Goal: Transaction & Acquisition: Purchase product/service

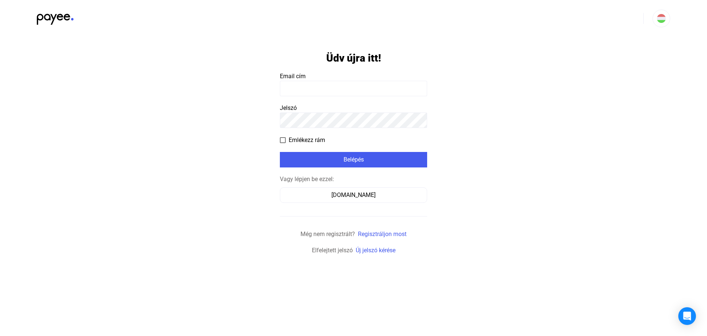
click at [320, 85] on input at bounding box center [353, 88] width 147 height 15
click at [351, 162] on div "Belépés" at bounding box center [353, 159] width 143 height 9
click at [324, 87] on input at bounding box center [353, 88] width 147 height 15
type input "**********"
click input "submit" at bounding box center [0, 0] width 0 height 0
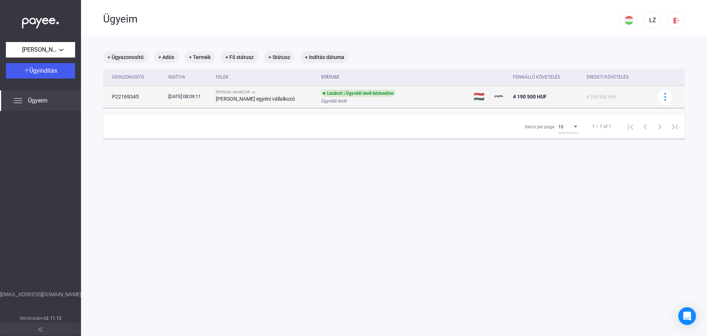
click at [397, 95] on div "Lezárult | Ügyvédi levél kézbesítve Ügyvédi levél" at bounding box center [379, 97] width 117 height 14
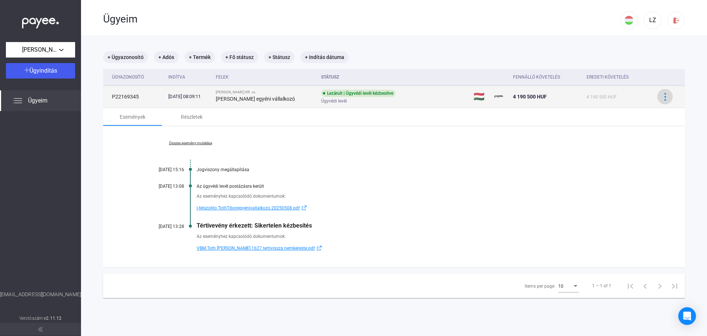
click at [662, 93] on img at bounding box center [666, 97] width 8 height 8
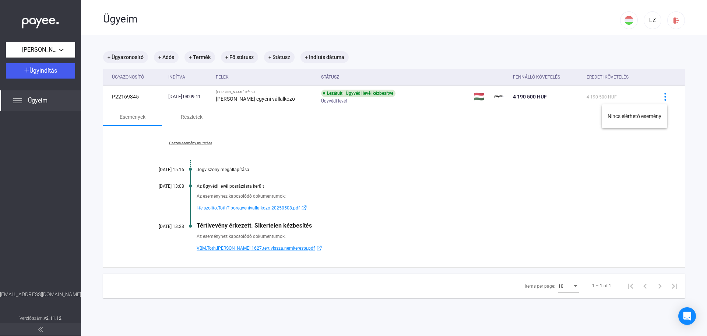
click at [182, 99] on div at bounding box center [353, 168] width 707 height 336
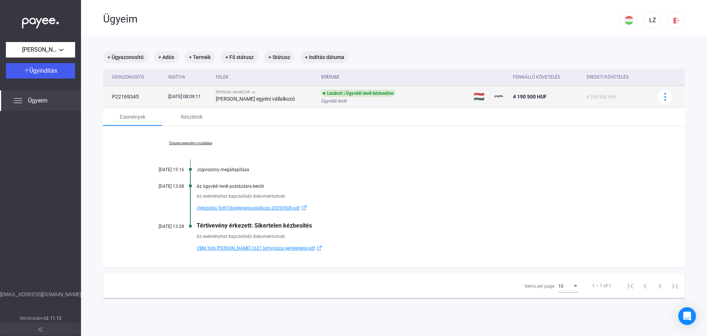
click at [131, 96] on td "P22169345" at bounding box center [134, 96] width 62 height 22
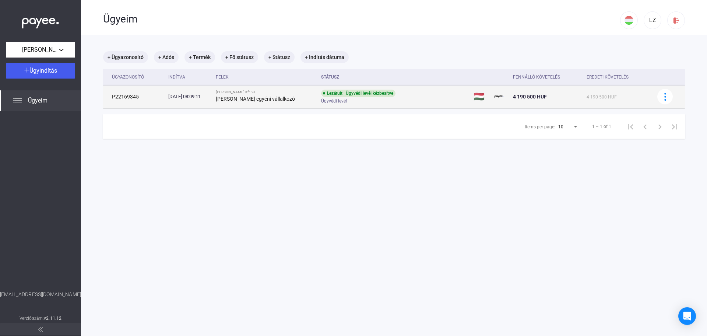
click at [137, 95] on td "P22169345" at bounding box center [134, 96] width 62 height 22
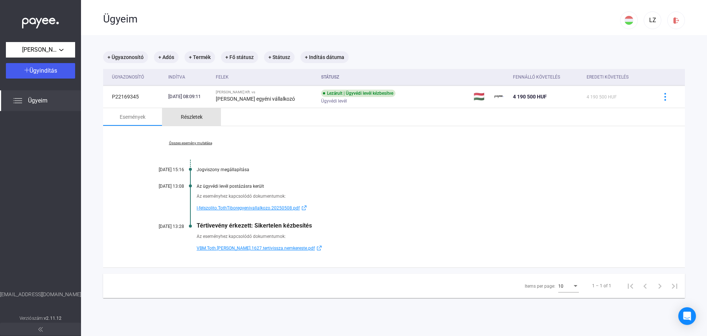
click at [197, 116] on div "Részletek" at bounding box center [192, 116] width 22 height 9
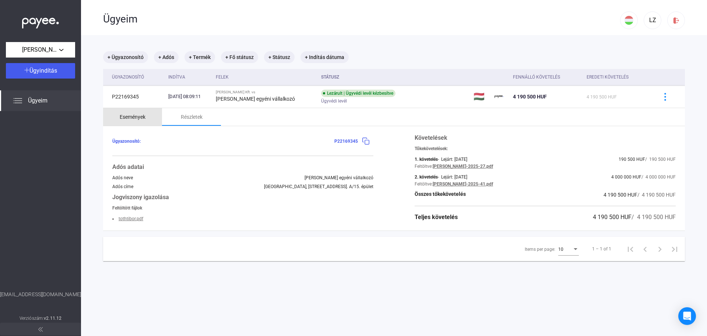
click at [138, 115] on div "Események" at bounding box center [133, 116] width 26 height 9
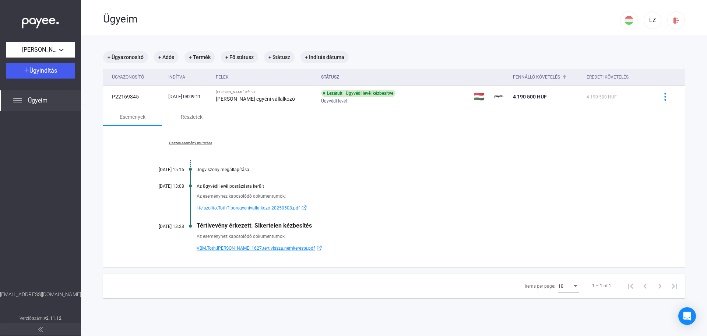
click at [530, 80] on div "Fennálló követelés" at bounding box center [536, 77] width 47 height 9
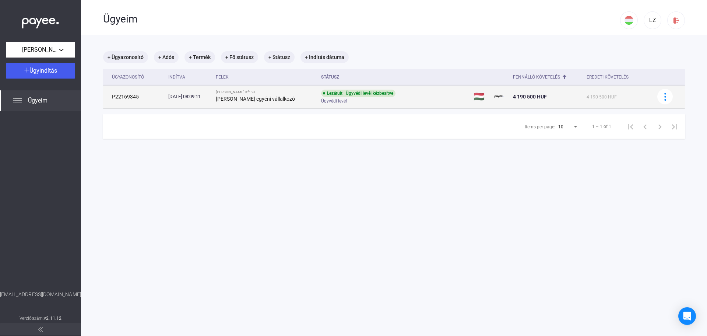
click at [124, 91] on td "P22169345" at bounding box center [134, 96] width 62 height 22
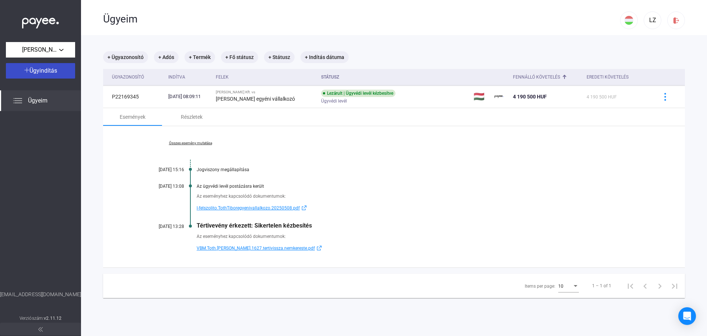
click at [44, 70] on span "Ügyindítás" at bounding box center [43, 70] width 28 height 7
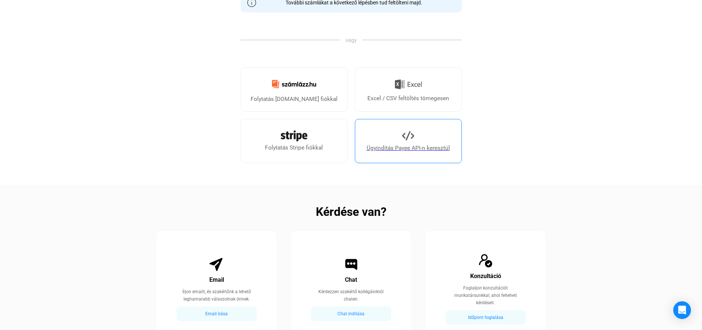
scroll to position [221, 0]
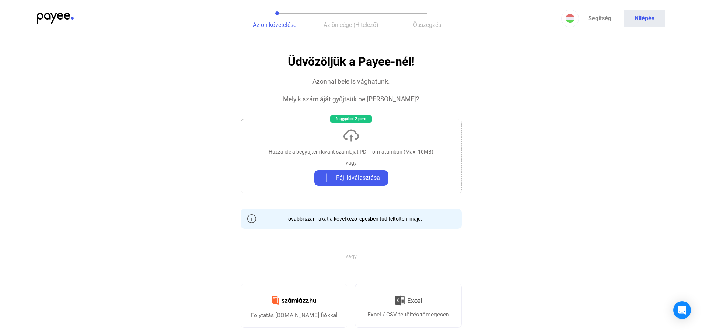
click at [64, 17] on img at bounding box center [55, 18] width 37 height 11
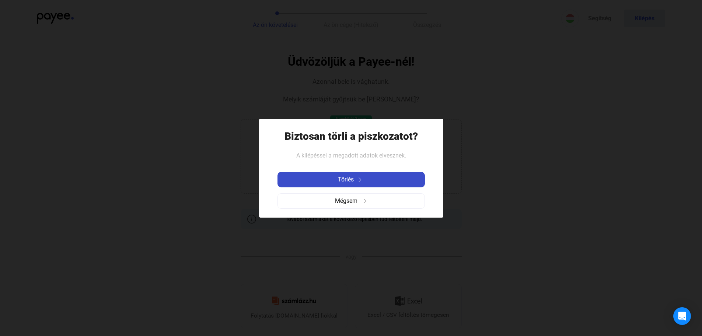
click at [367, 178] on div "Törlés" at bounding box center [351, 179] width 143 height 9
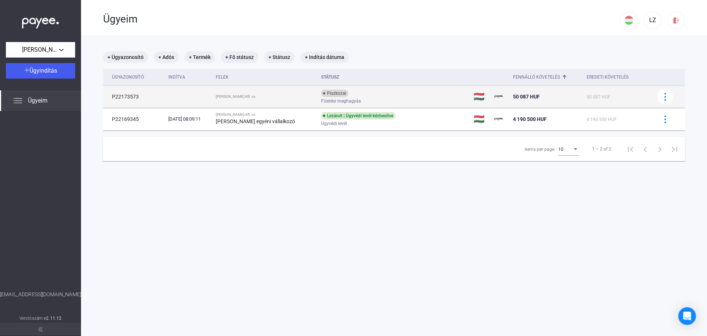
click at [331, 94] on div "Piszkozat" at bounding box center [334, 93] width 27 height 7
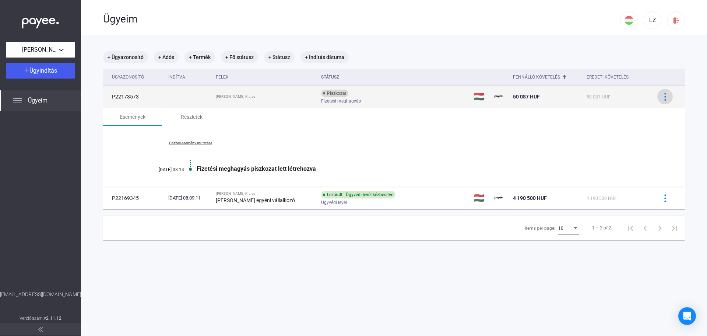
click at [665, 96] on div at bounding box center [665, 97] width 11 height 8
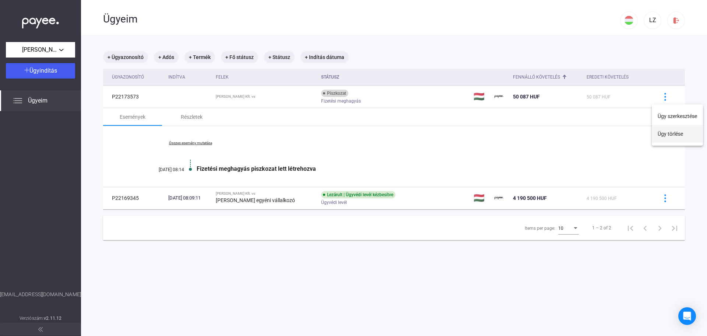
click at [673, 132] on button "Ügy törlése" at bounding box center [677, 134] width 51 height 18
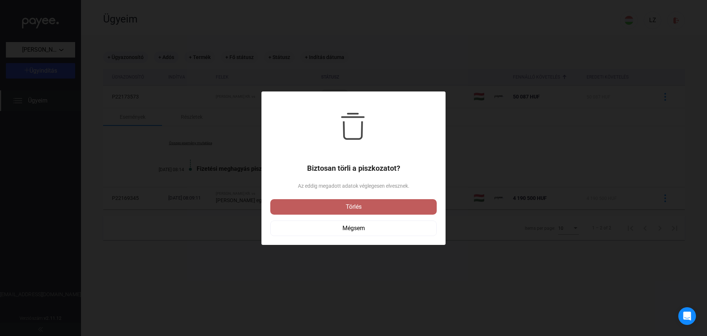
click at [347, 210] on div "Törlés" at bounding box center [354, 206] width 162 height 9
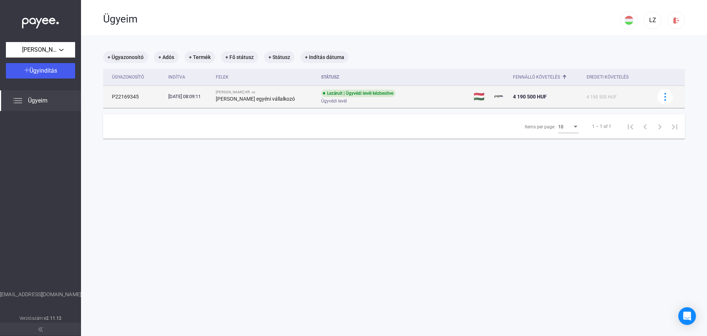
click at [365, 91] on div "Lezárult | Ügyvédi levél kézbesítve" at bounding box center [358, 93] width 74 height 7
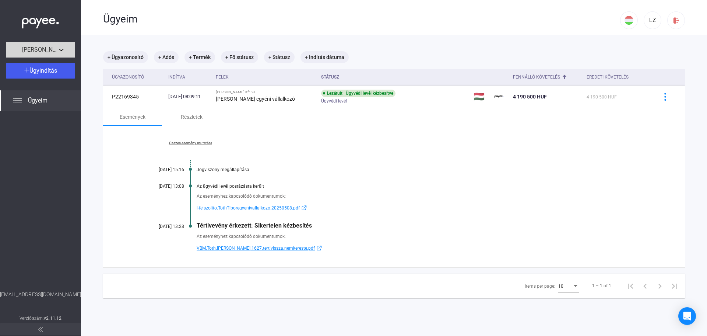
click at [67, 54] on div "[PERSON_NAME] Kft." at bounding box center [40, 49] width 65 height 9
click at [94, 39] on div at bounding box center [353, 168] width 707 height 336
click at [199, 143] on link "Összes esemény mutatása" at bounding box center [190, 143] width 101 height 4
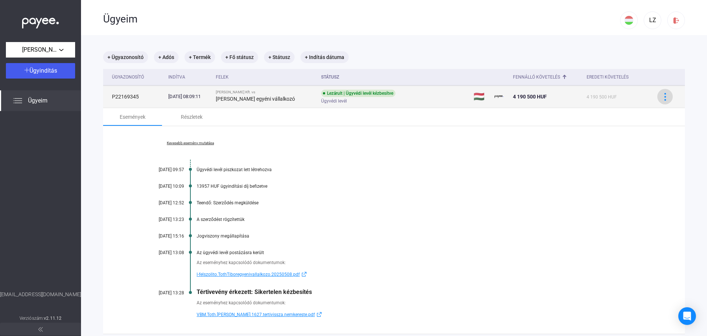
click at [662, 100] on img at bounding box center [666, 97] width 8 height 8
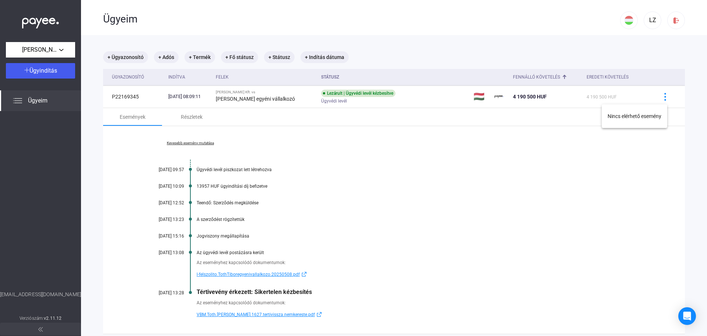
click at [454, 152] on div at bounding box center [353, 168] width 707 height 336
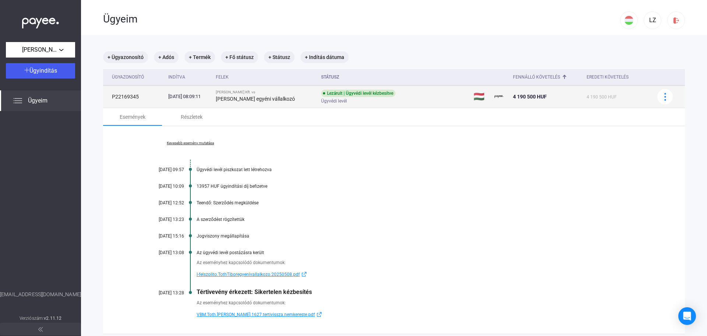
drag, startPoint x: 111, startPoint y: 96, endPoint x: 140, endPoint y: 96, distance: 28.7
click at [140, 96] on td "P22169345" at bounding box center [134, 96] width 62 height 22
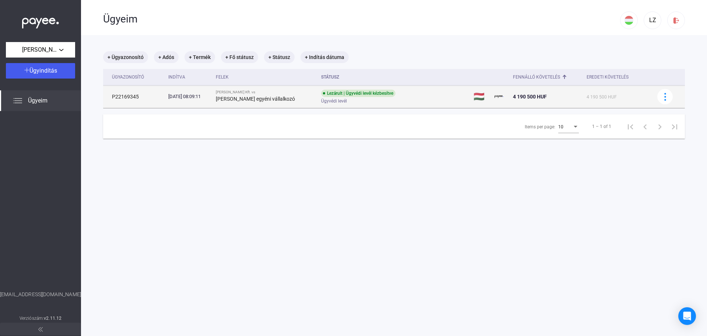
copy td "P22169345"
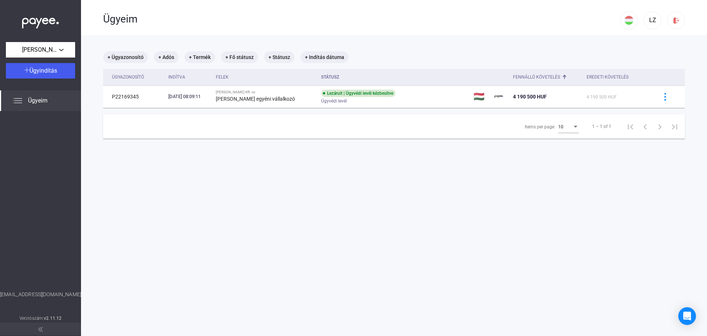
click at [38, 99] on span "Ügyeim" at bounding box center [38, 100] width 20 height 9
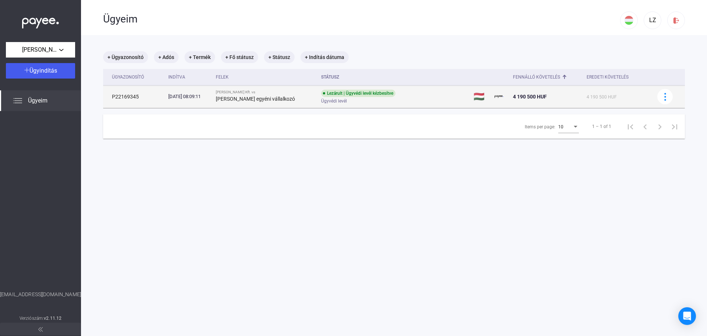
click at [208, 98] on div "[DATE] 08:09:11" at bounding box center [189, 96] width 42 height 7
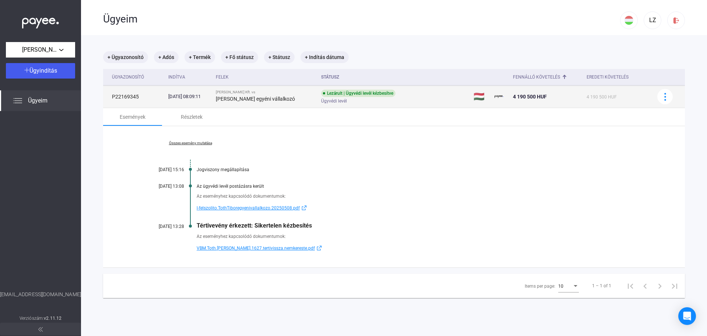
click at [366, 94] on div "Lezárult | Ügyvédi levél kézbesítve" at bounding box center [358, 93] width 74 height 7
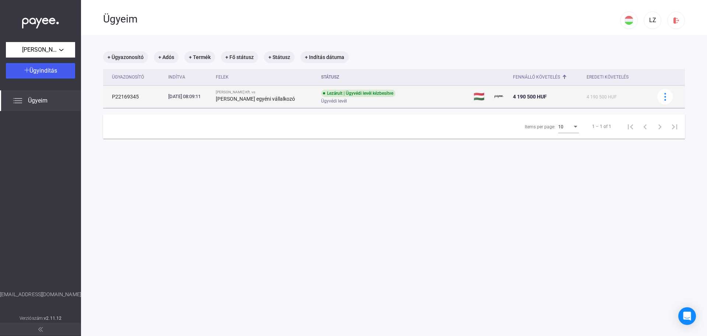
click at [336, 91] on div "Lezárult | Ügyvédi levél kézbesítve" at bounding box center [358, 93] width 74 height 7
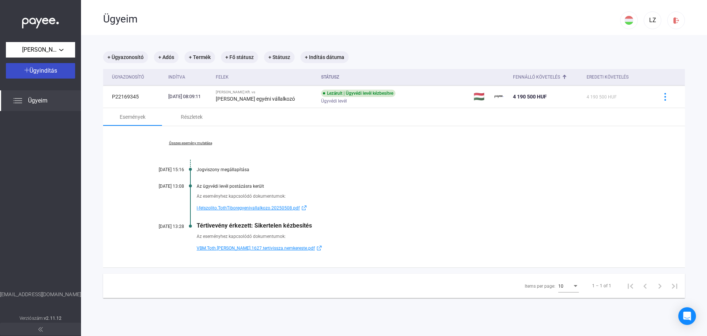
click at [60, 70] on div "Ügyindítás" at bounding box center [40, 70] width 65 height 9
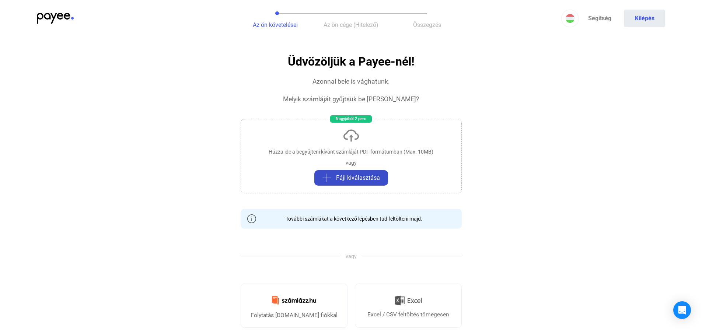
click at [342, 179] on span "Fájl kiválasztása" at bounding box center [358, 177] width 44 height 9
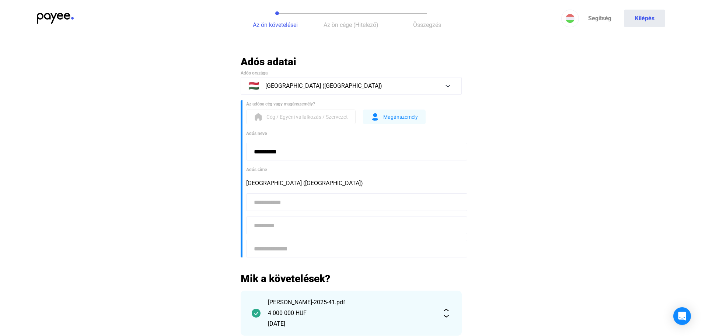
click at [303, 116] on span "Cég / Egyéni vállalkozás / Szervezet" at bounding box center [306, 116] width 81 height 9
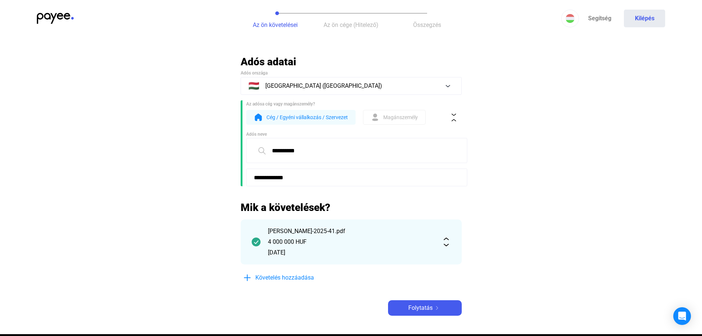
click at [261, 152] on input "**********" at bounding box center [356, 150] width 221 height 25
click at [299, 182] on input "**********" at bounding box center [356, 177] width 221 height 18
click at [280, 278] on span "Követelés hozzáadása" at bounding box center [284, 277] width 59 height 9
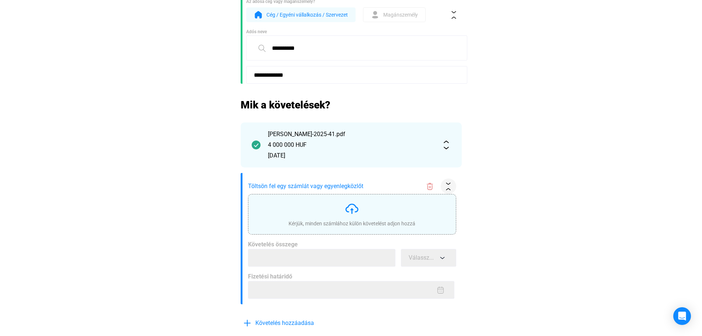
scroll to position [110, 0]
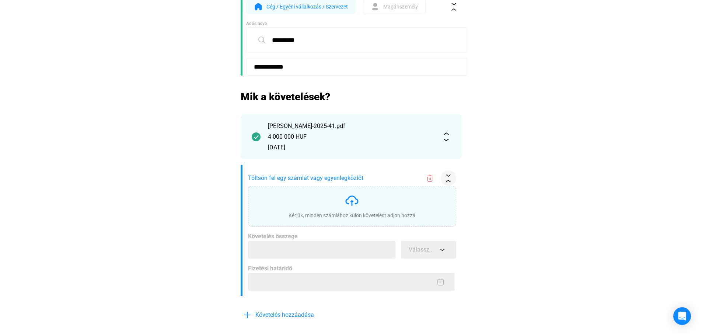
click at [447, 129] on div "[PERSON_NAME]-2025-41.pdf 4 000 000 HUF [DATE]" at bounding box center [351, 136] width 221 height 45
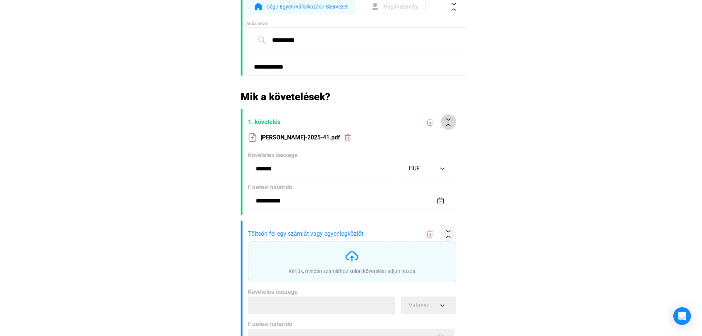
click at [448, 122] on img at bounding box center [448, 122] width 8 height 8
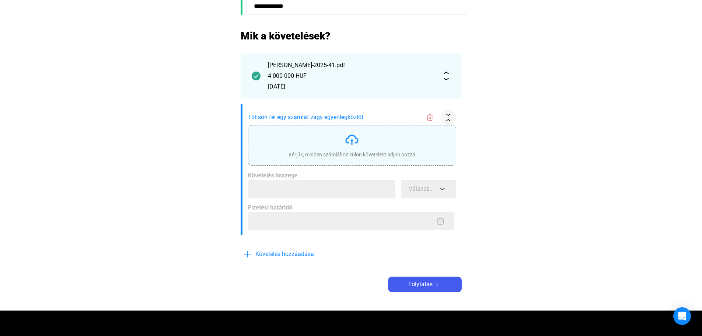
scroll to position [184, 0]
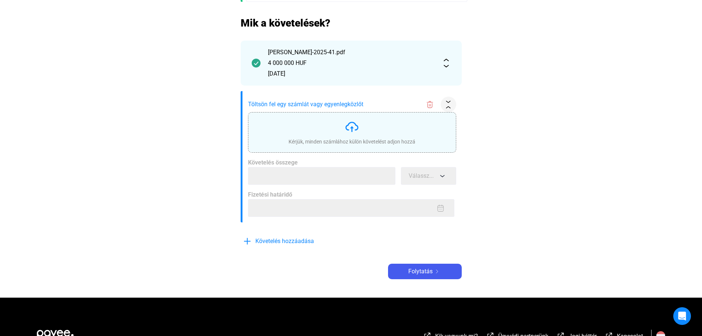
click at [359, 123] on div "Kérjük, minden számlához külön követelést adjon hozzá" at bounding box center [351, 132] width 127 height 26
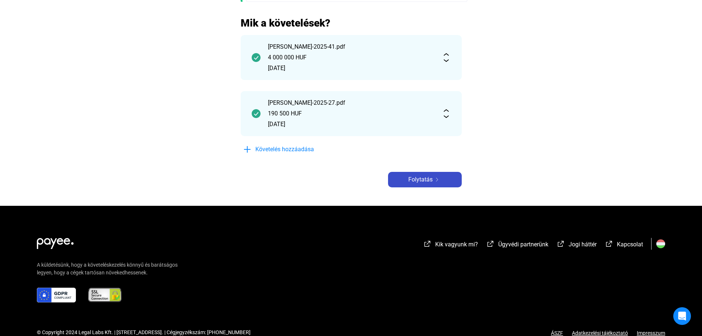
click at [428, 177] on span "Folytatás" at bounding box center [420, 179] width 24 height 9
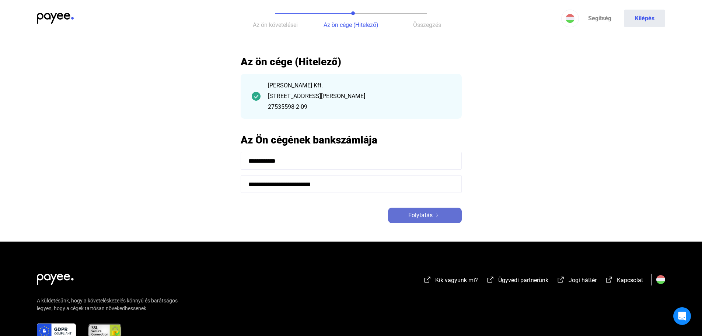
click at [433, 220] on button "Folytatás" at bounding box center [425, 214] width 74 height 15
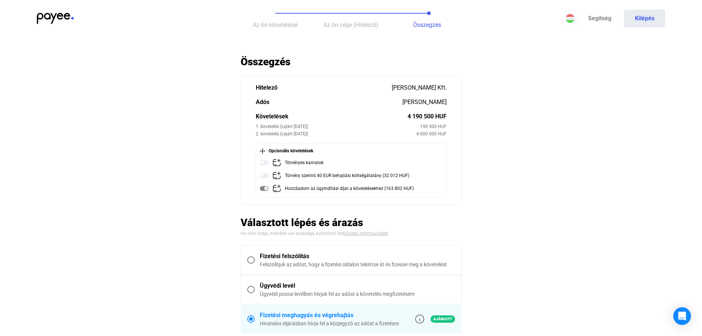
scroll to position [37, 0]
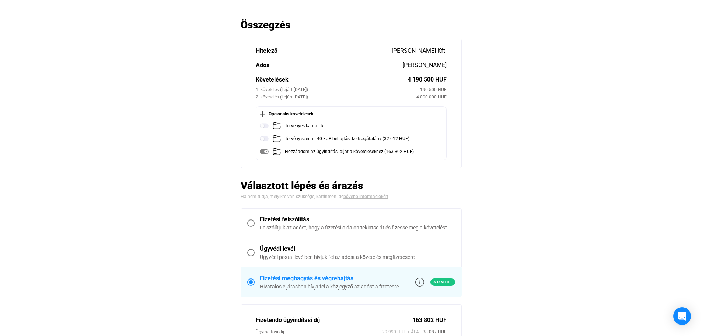
click at [200, 148] on main "Automatikusan mentve Összegzés Hitelező [PERSON_NAME] Kft. [PERSON_NAME] 4 190 …" at bounding box center [351, 288] width 702 height 541
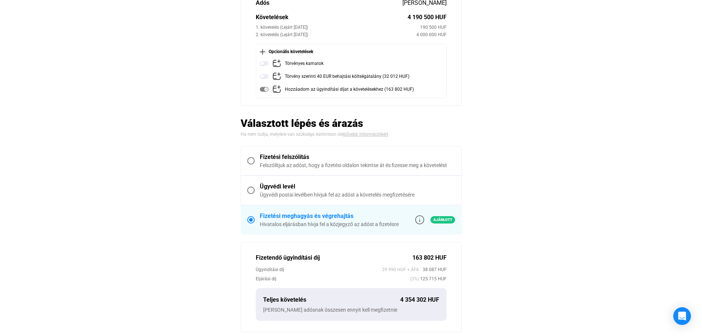
scroll to position [147, 0]
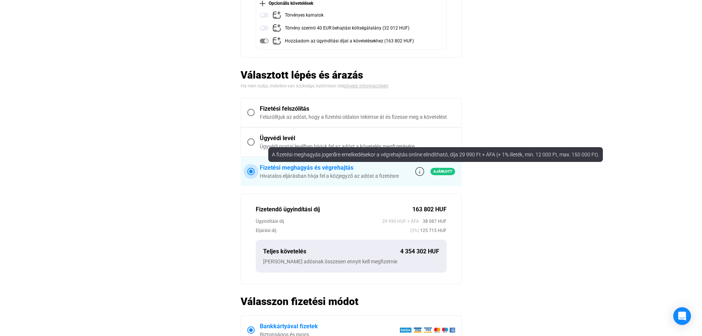
click at [418, 171] on img at bounding box center [419, 171] width 9 height 9
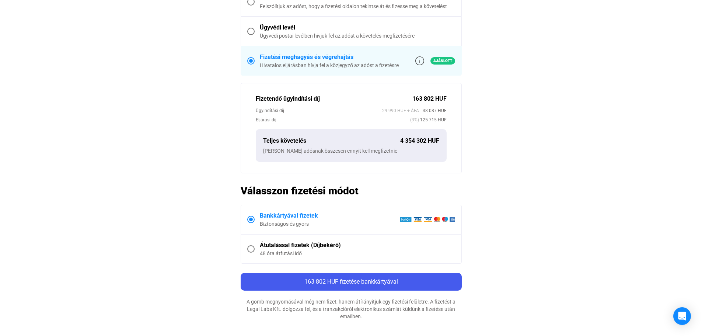
scroll to position [295, 0]
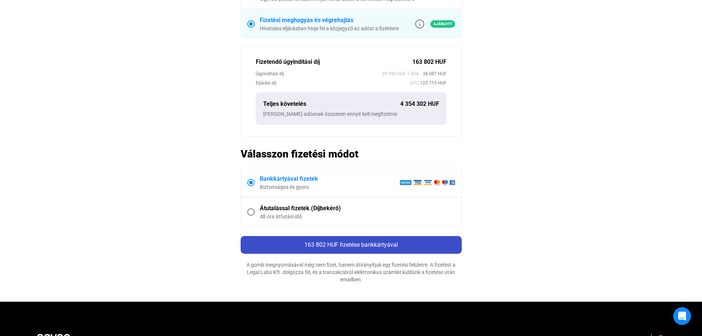
click at [355, 241] on div "163 802 HUF fizetése bankkártyával" at bounding box center [351, 244] width 217 height 9
